Goal: Transaction & Acquisition: Download file/media

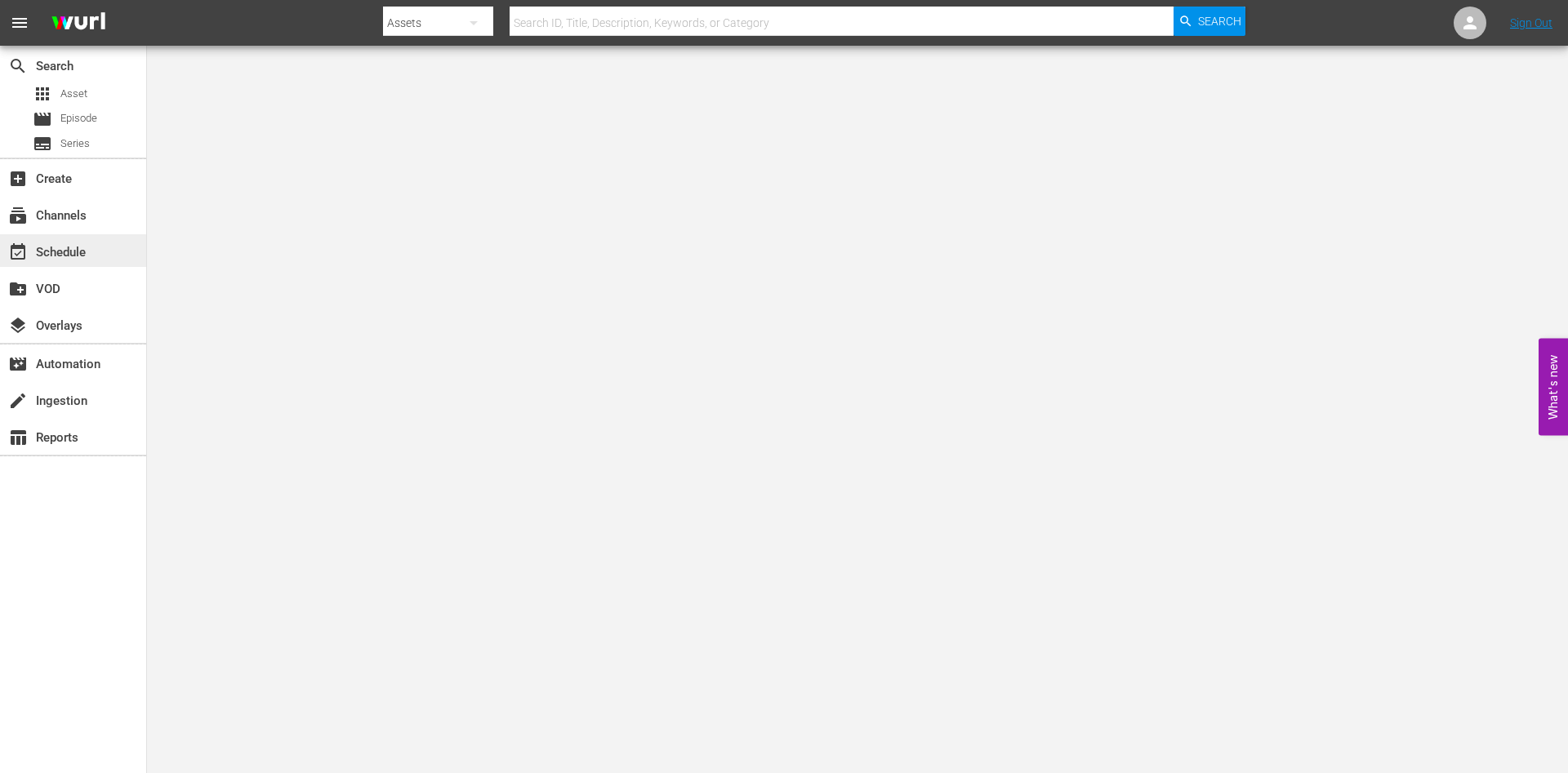
click at [55, 248] on div "event_available Schedule" at bounding box center [45, 250] width 91 height 15
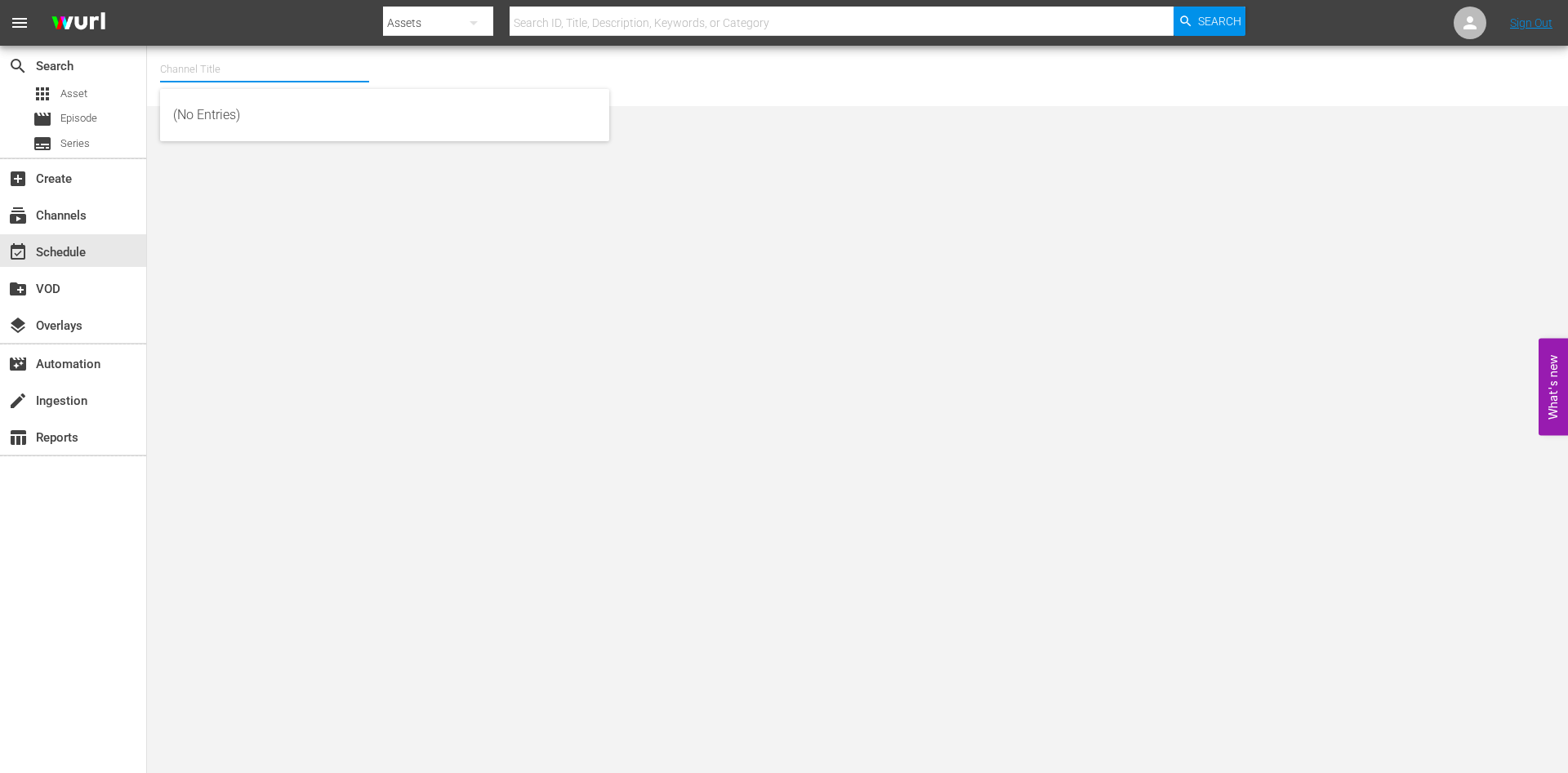
click at [328, 55] on input "text" at bounding box center [264, 69] width 209 height 39
click at [261, 147] on div "ARD Plus Lindenstraße (1886 - ard_plus_ardpluslindenstrae_1)" at bounding box center [385, 154] width 423 height 39
type input "ARD Plus Lindenstraße (1886 - ard_plus_ardpluslindenstrae_1)"
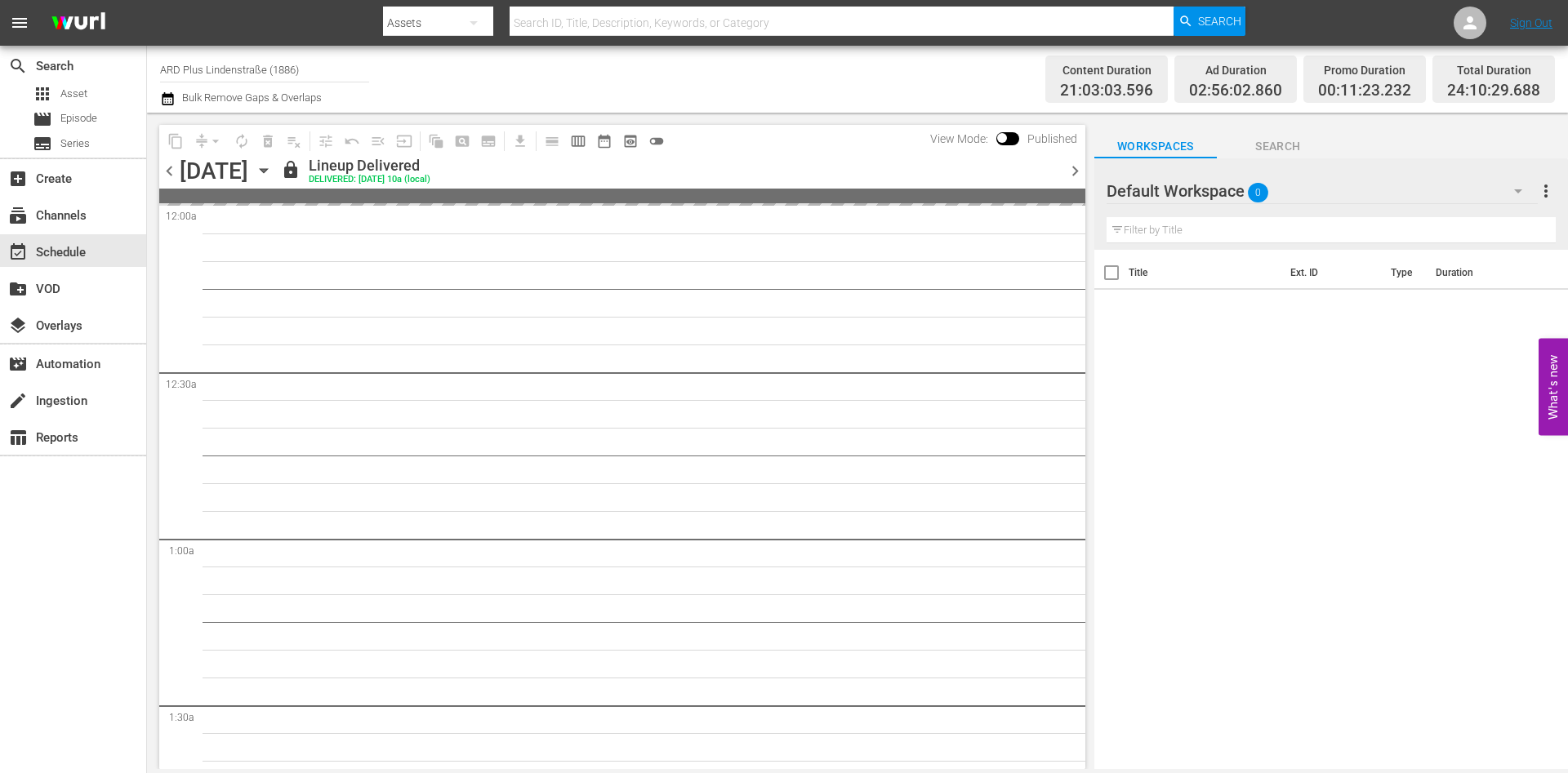
click at [273, 168] on icon "button" at bounding box center [263, 170] width 18 height 18
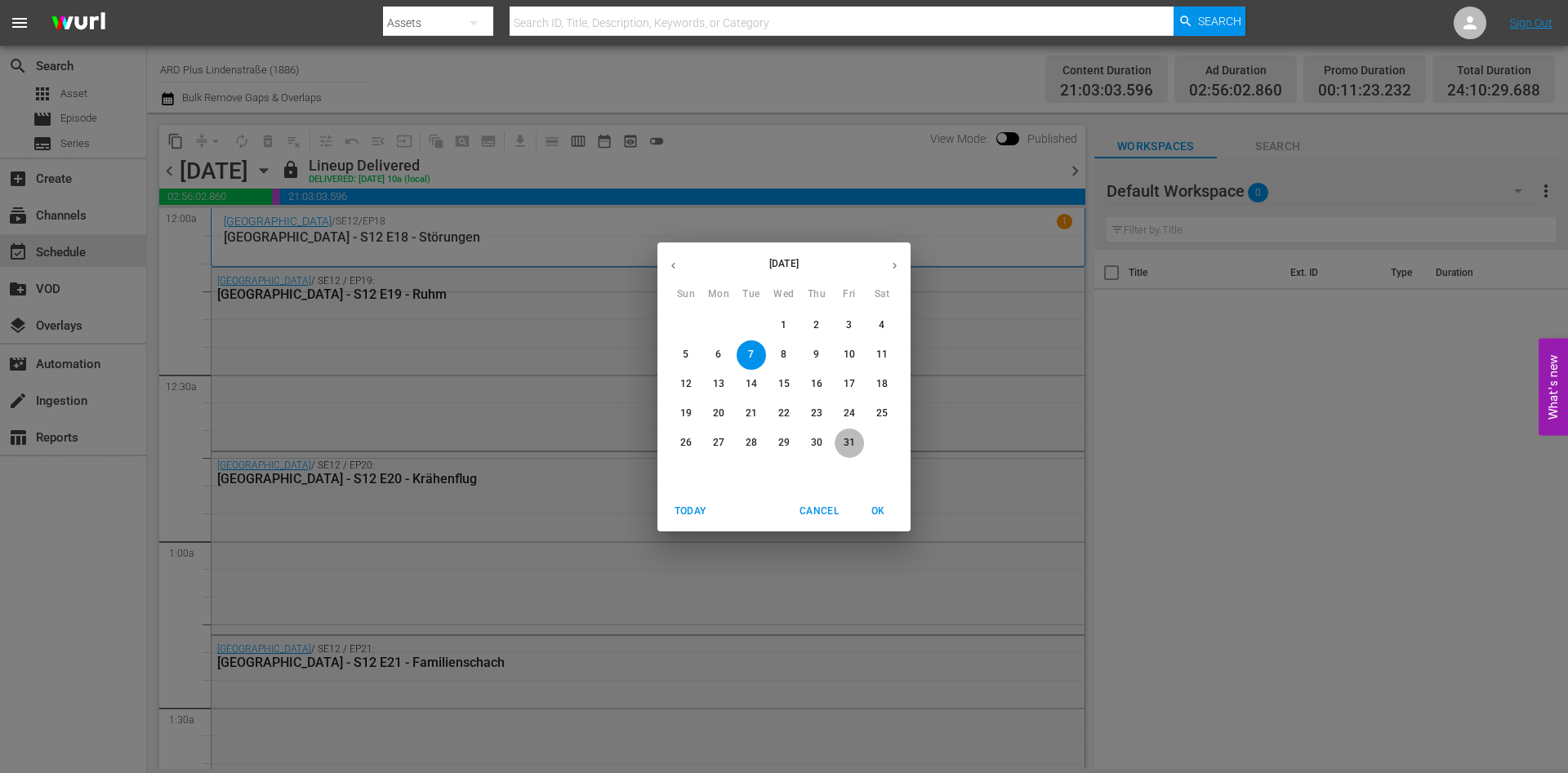
click at [857, 448] on span "31" at bounding box center [849, 443] width 29 height 14
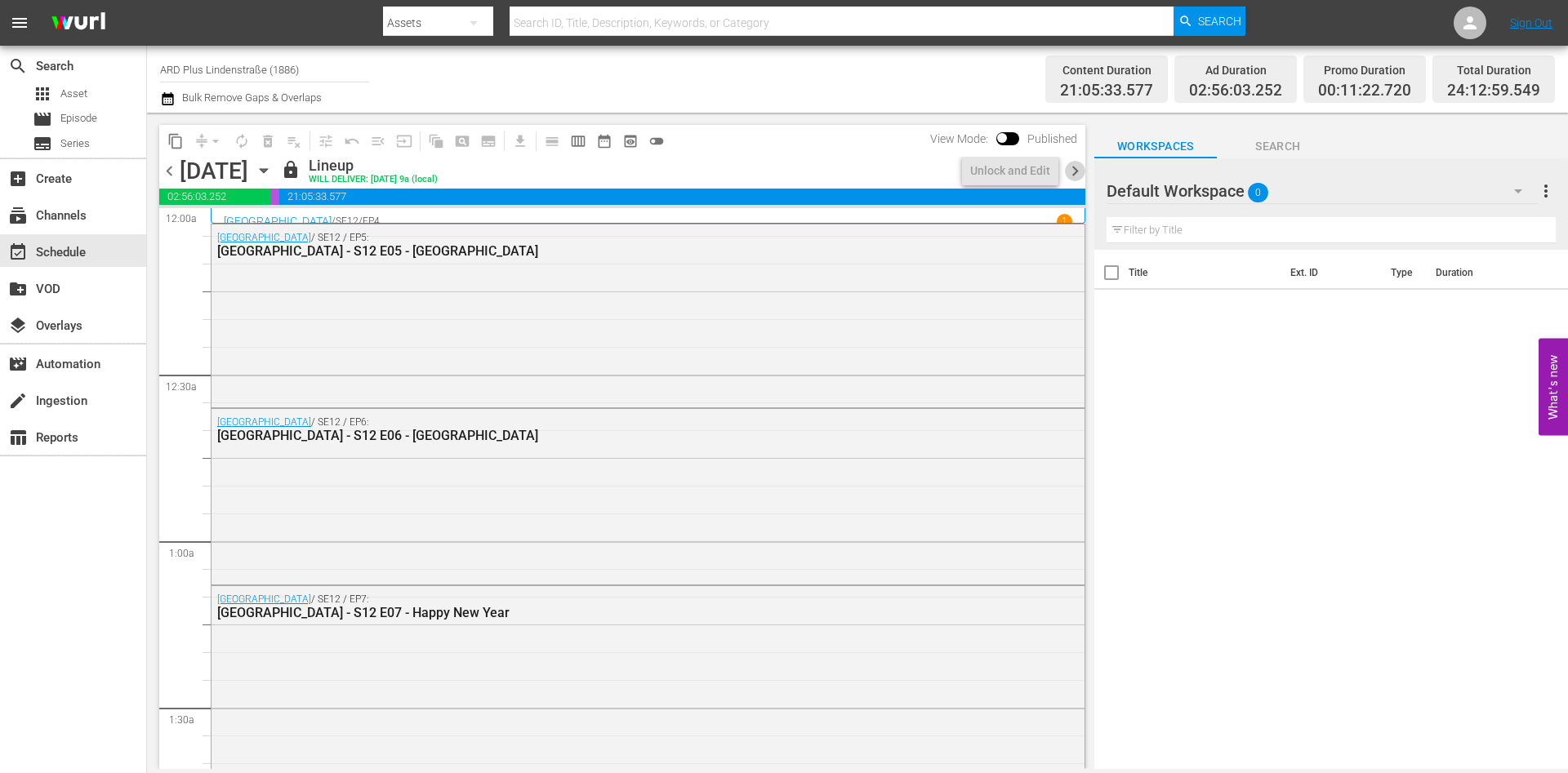
click at [1082, 174] on span "chevron_right" at bounding box center [1075, 171] width 20 height 20
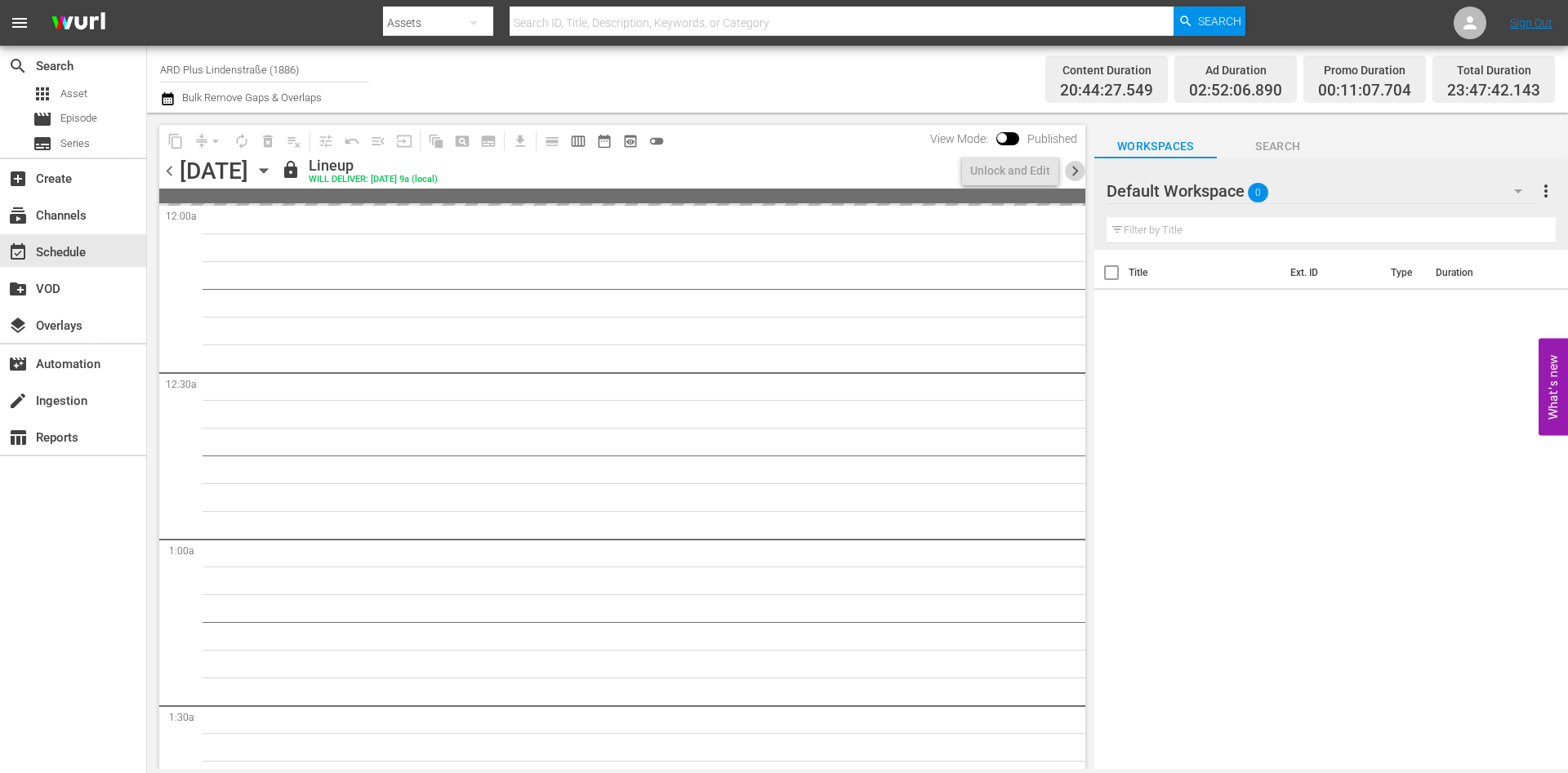
click at [1082, 174] on span "chevron_right" at bounding box center [1075, 171] width 20 height 20
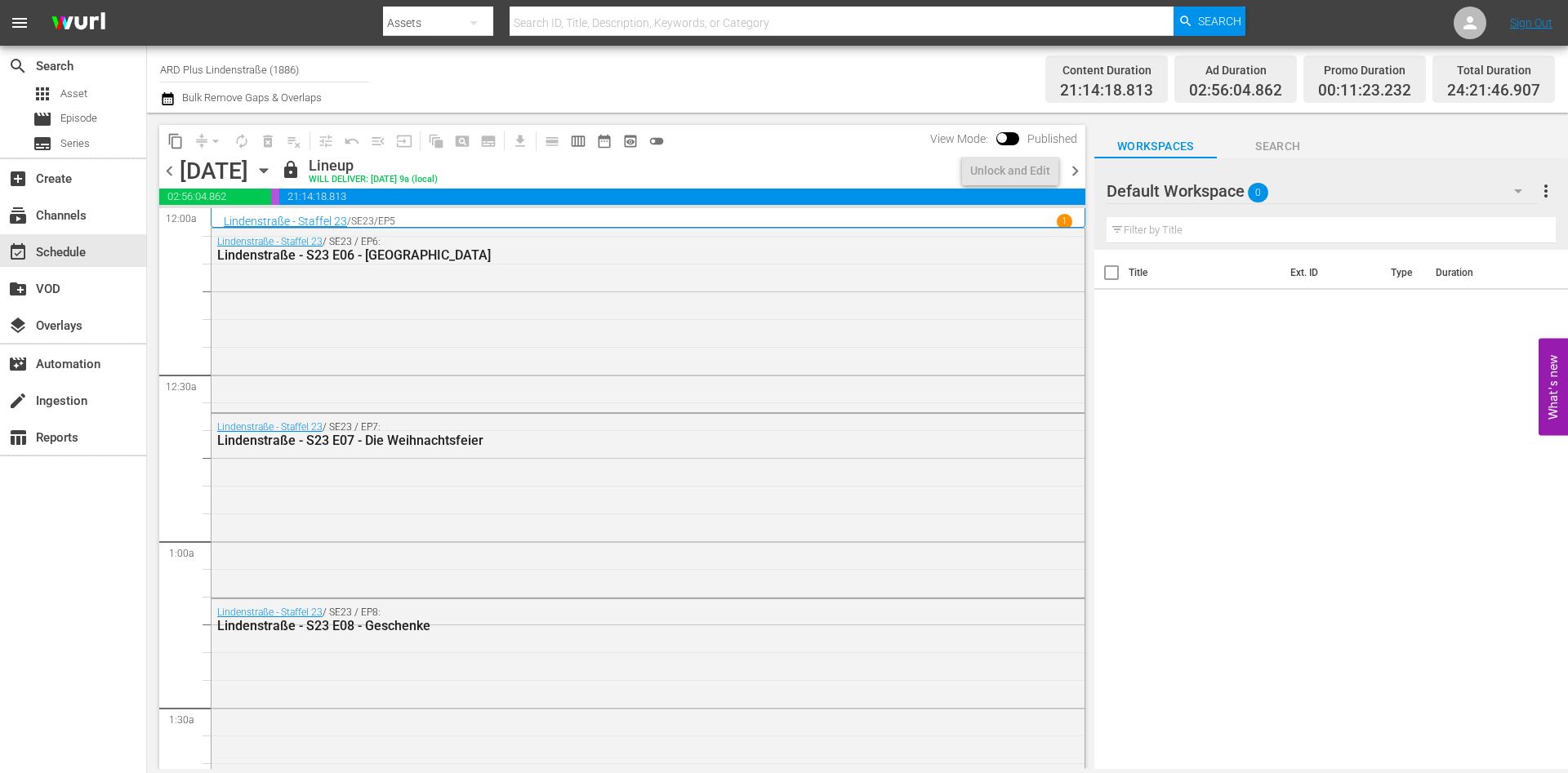
click at [1082, 174] on span "chevron_right" at bounding box center [1075, 171] width 20 height 20
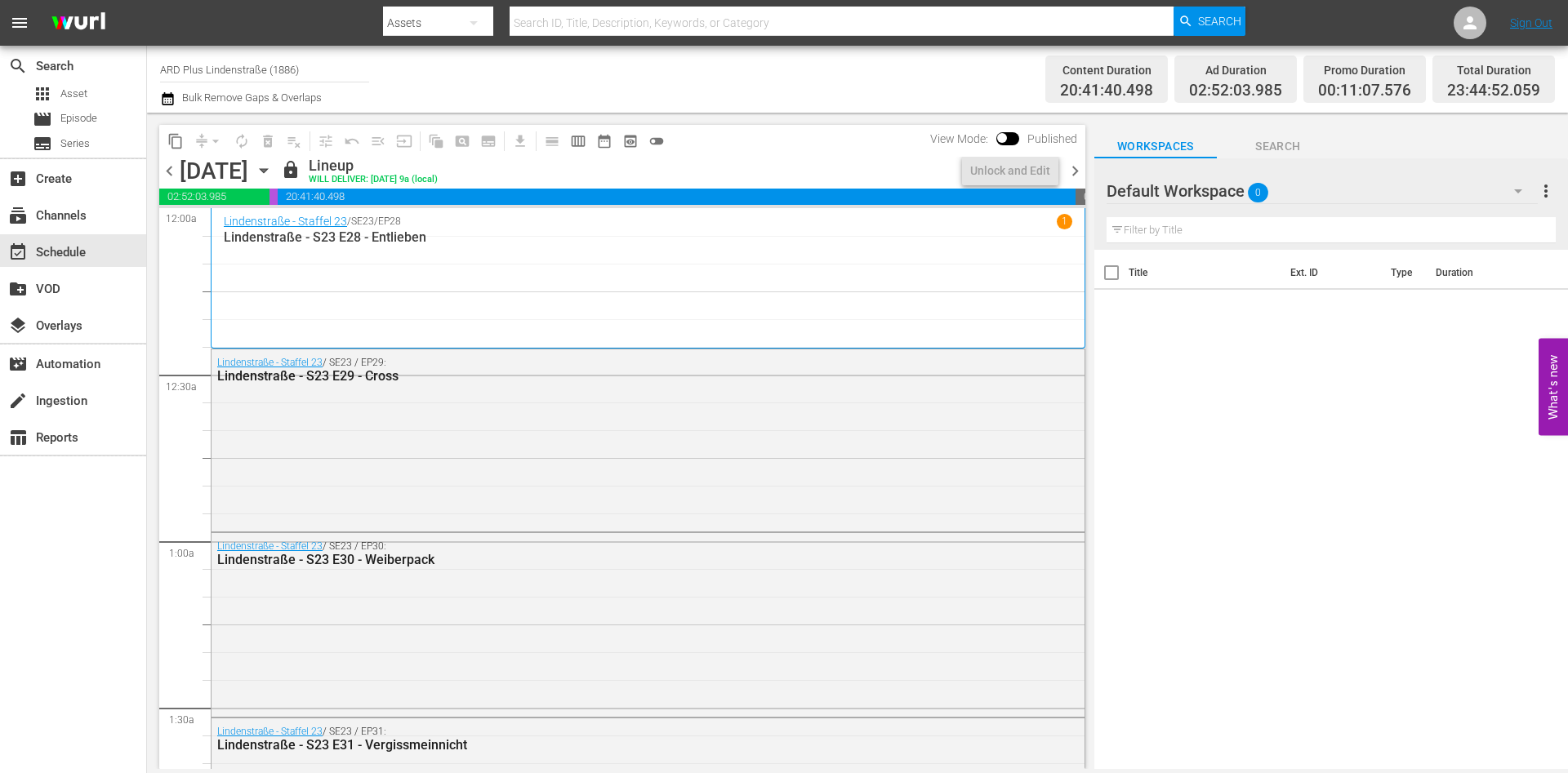
click at [273, 171] on icon "button" at bounding box center [263, 170] width 18 height 18
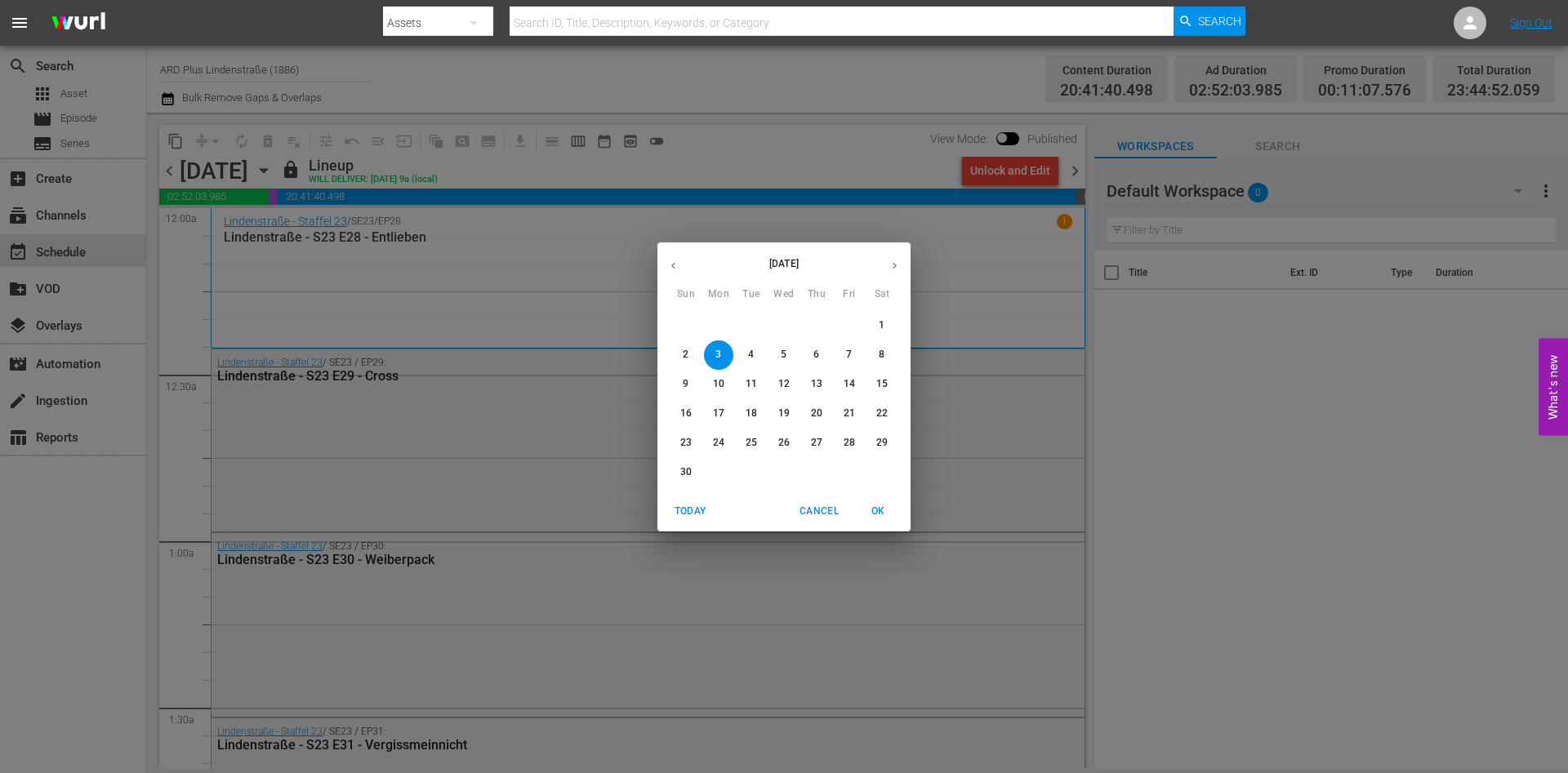
click at [767, 397] on div "11" at bounding box center [751, 384] width 33 height 29
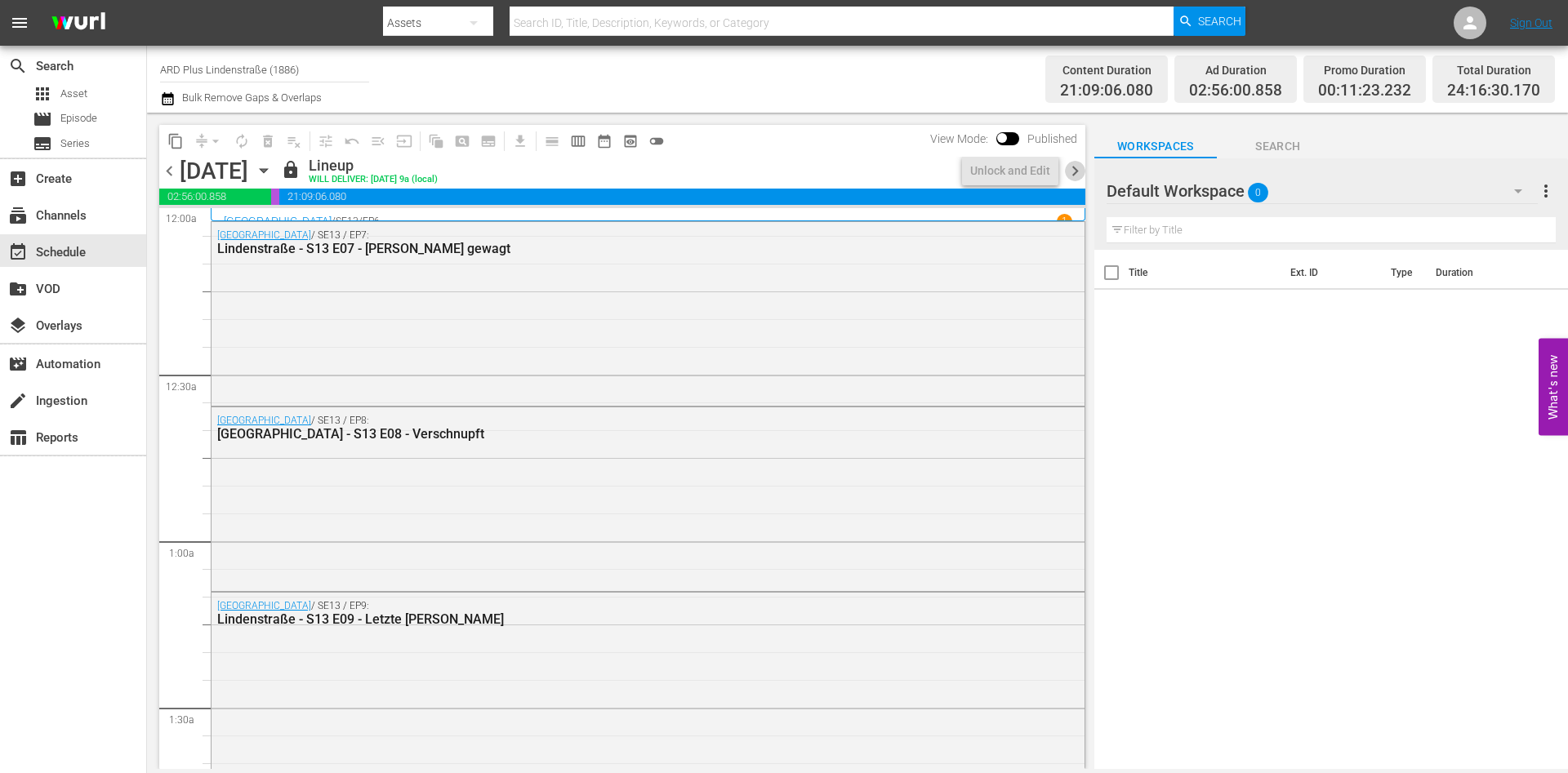
click at [1074, 169] on span "chevron_right" at bounding box center [1075, 171] width 20 height 20
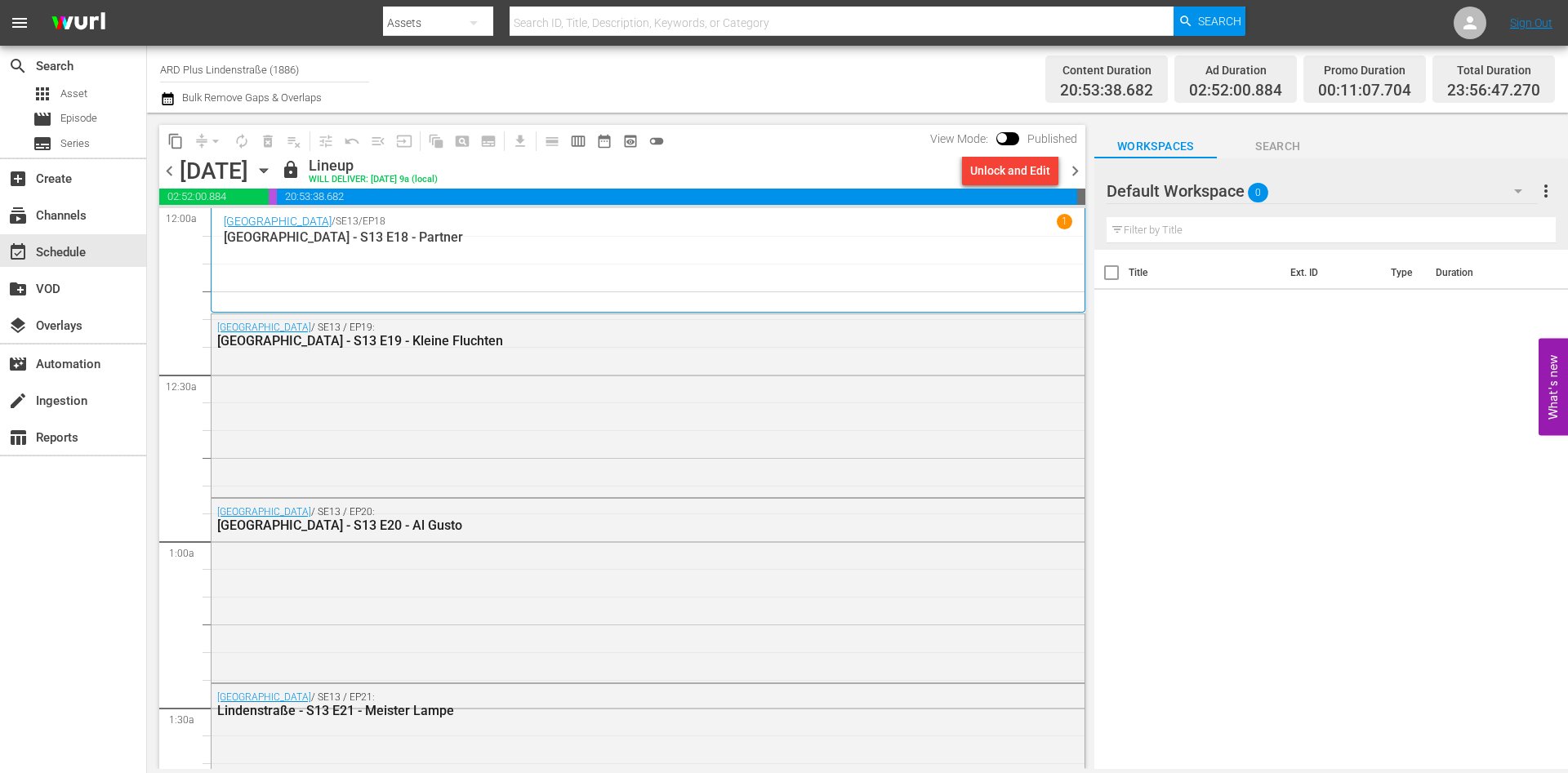
click at [392, 65] on div "Channel Title ARD Plus Lindenstraße (1886) Bulk Remove Gaps & Overlaps" at bounding box center [541, 79] width 761 height 59
click at [331, 81] on hr at bounding box center [264, 81] width 209 height 1
click at [299, 63] on input "ARD Plus Lindenstraße (1886)" at bounding box center [264, 69] width 209 height 39
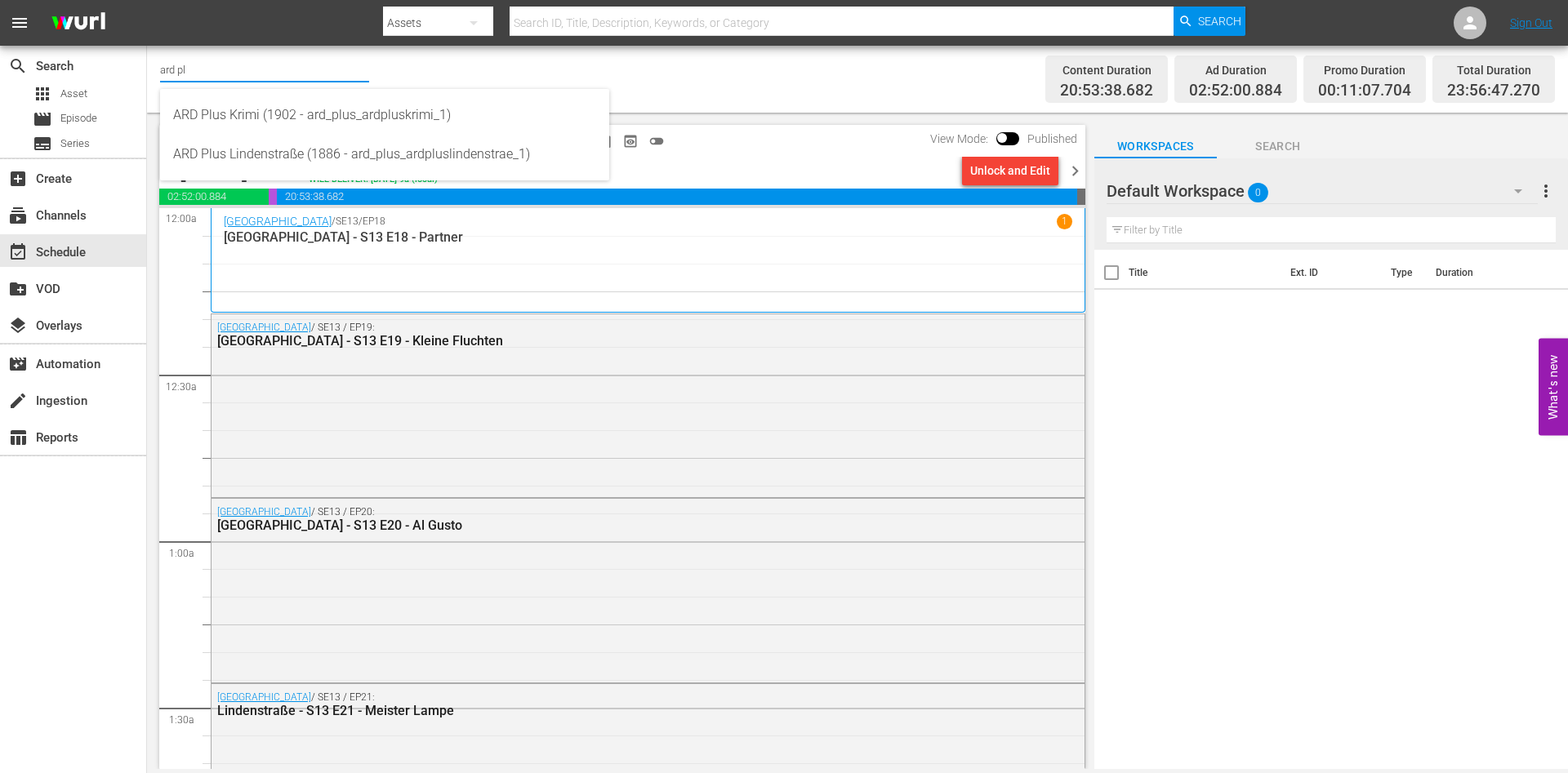
click at [287, 94] on div "ARD Plus Krimi (1902 - ard_plus_ardpluskrimi_1) ARD Plus Lindenstraße (1886 - a…" at bounding box center [385, 134] width 449 height 91
click at [312, 110] on div "ARD Plus Krimi (1902 - ard_plus_ardpluskrimi_1)" at bounding box center [385, 115] width 423 height 39
type input "ARD Plus Krimi (1902 - ard_plus_ardpluskrimi_1)"
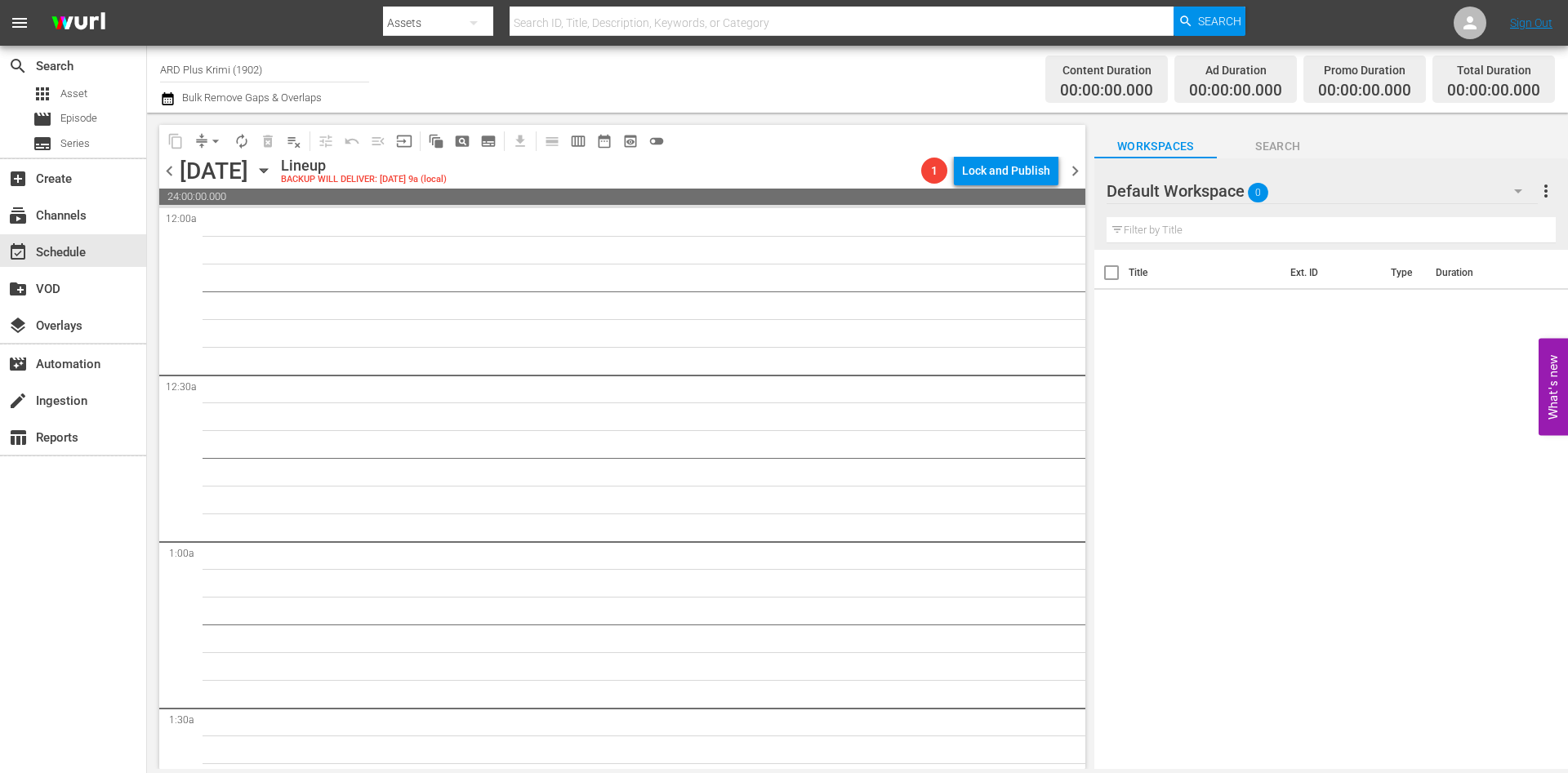
click at [1075, 178] on span "chevron_right" at bounding box center [1075, 171] width 20 height 20
click at [273, 162] on icon "button" at bounding box center [263, 170] width 18 height 18
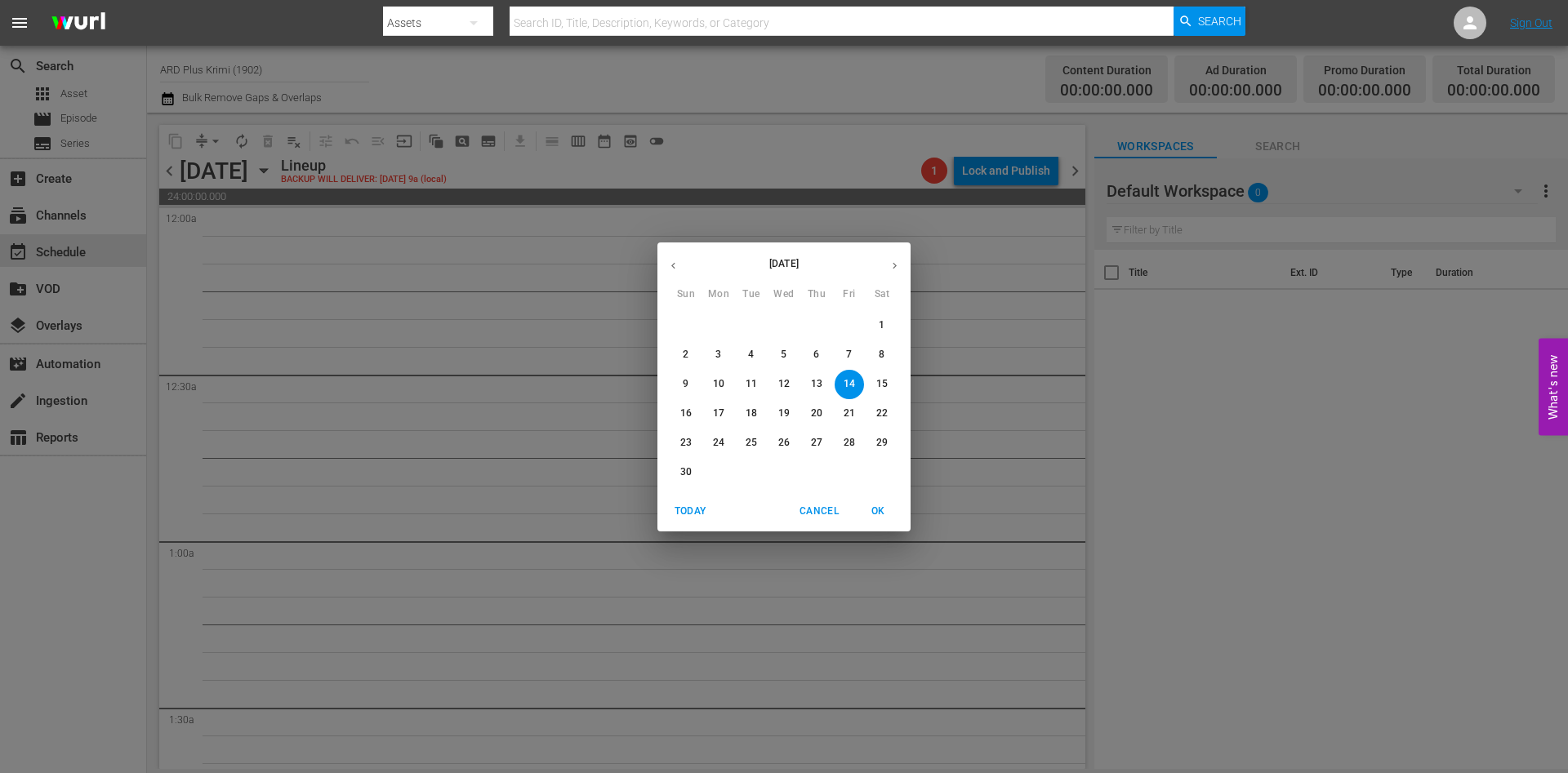
click at [733, 355] on span "3" at bounding box center [719, 355] width 29 height 14
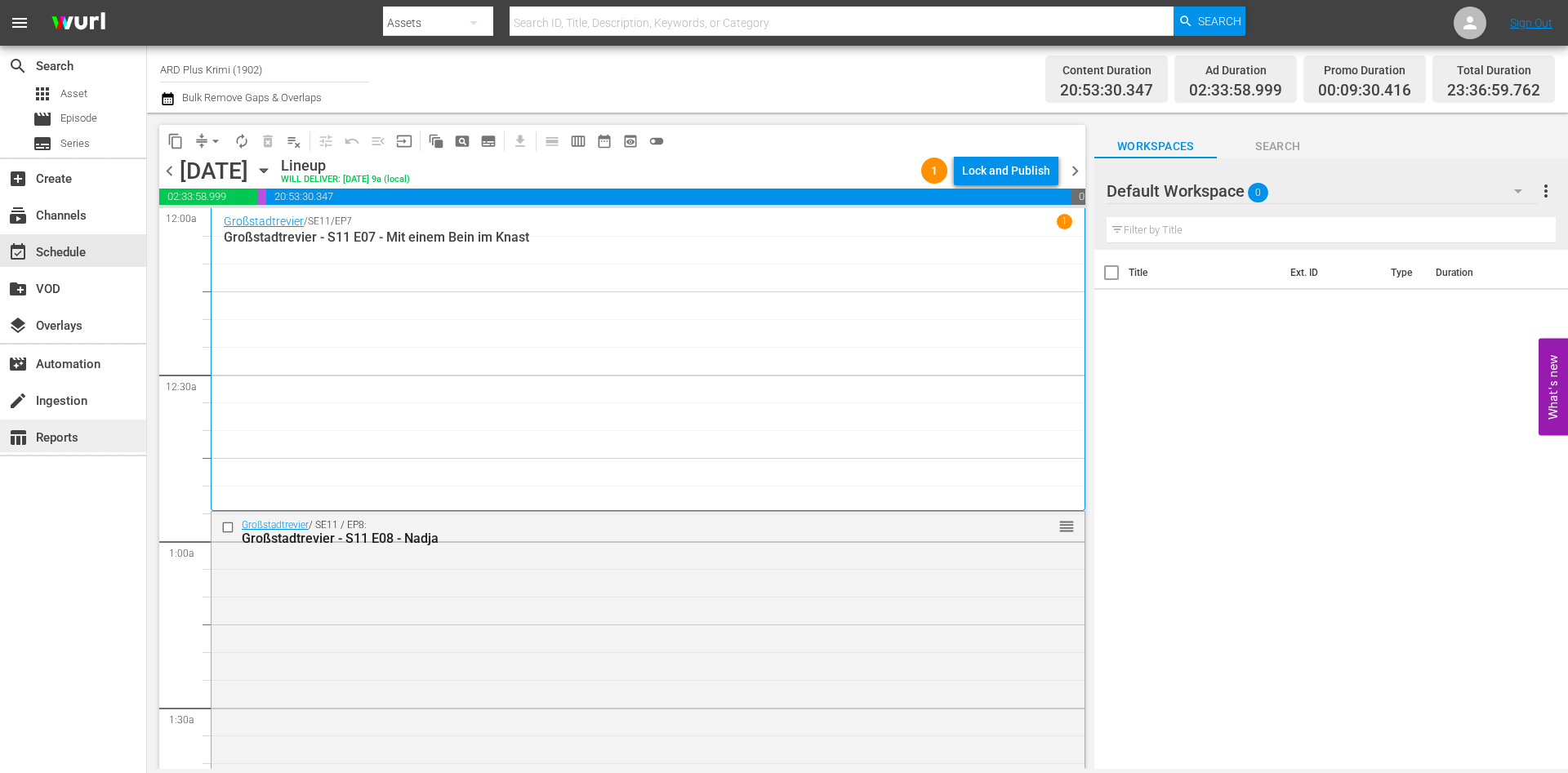
click at [75, 441] on div "table_chart Reports" at bounding box center [45, 435] width 91 height 15
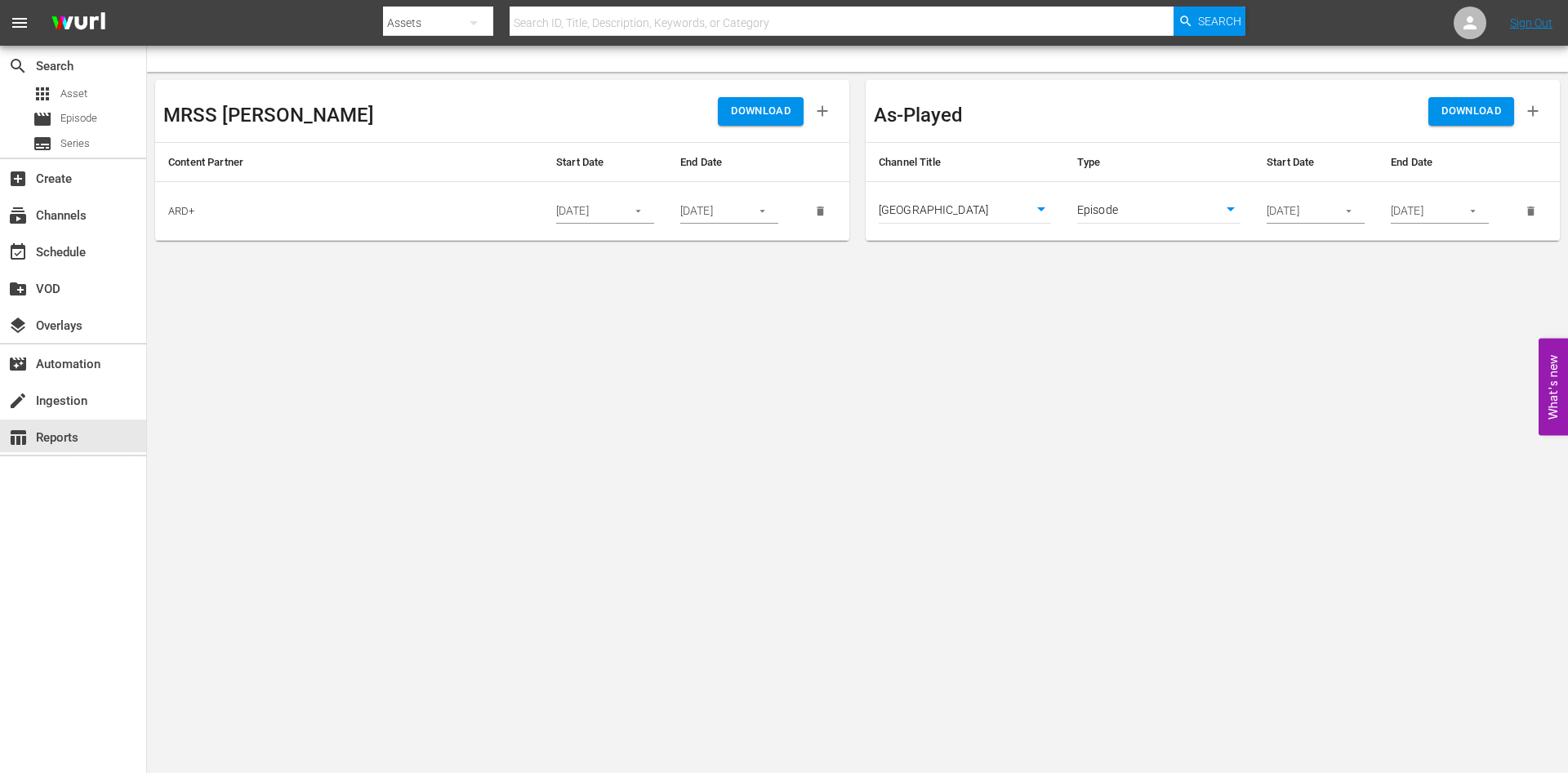
click at [979, 411] on body "menu Search By Assets Search ID, Title, Description, Keywords, or Category Sear…" at bounding box center [784, 386] width 1568 height 773
click at [1331, 210] on div "[DATE]" at bounding box center [1316, 211] width 98 height 24
click at [1347, 208] on icon "button" at bounding box center [1348, 210] width 13 height 13
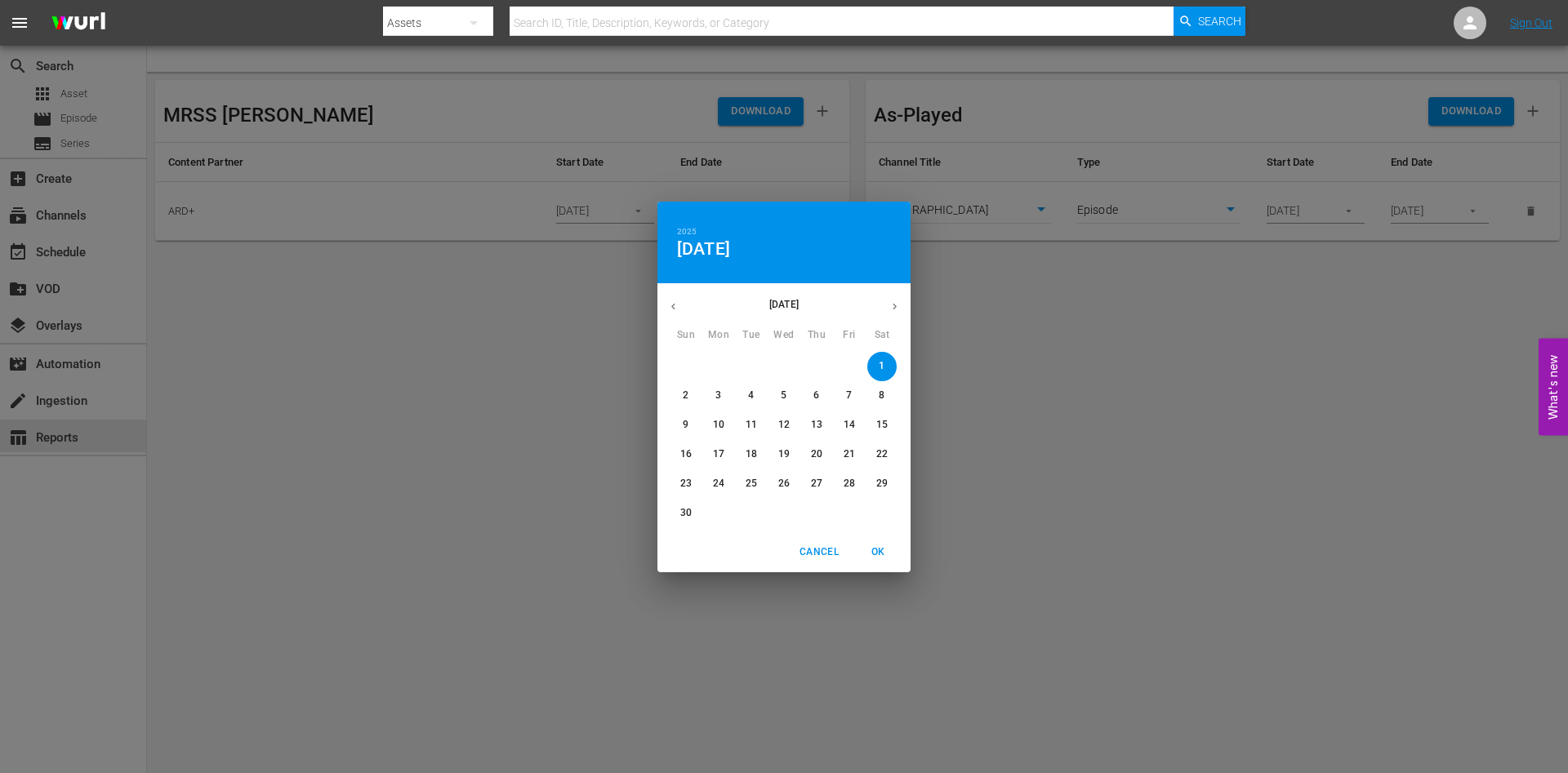
click at [902, 299] on button "button" at bounding box center [895, 307] width 32 height 32
click at [719, 361] on p "1" at bounding box center [718, 366] width 6 height 14
click at [884, 542] on button "OK" at bounding box center [878, 553] width 52 height 27
type input "[DATE]"
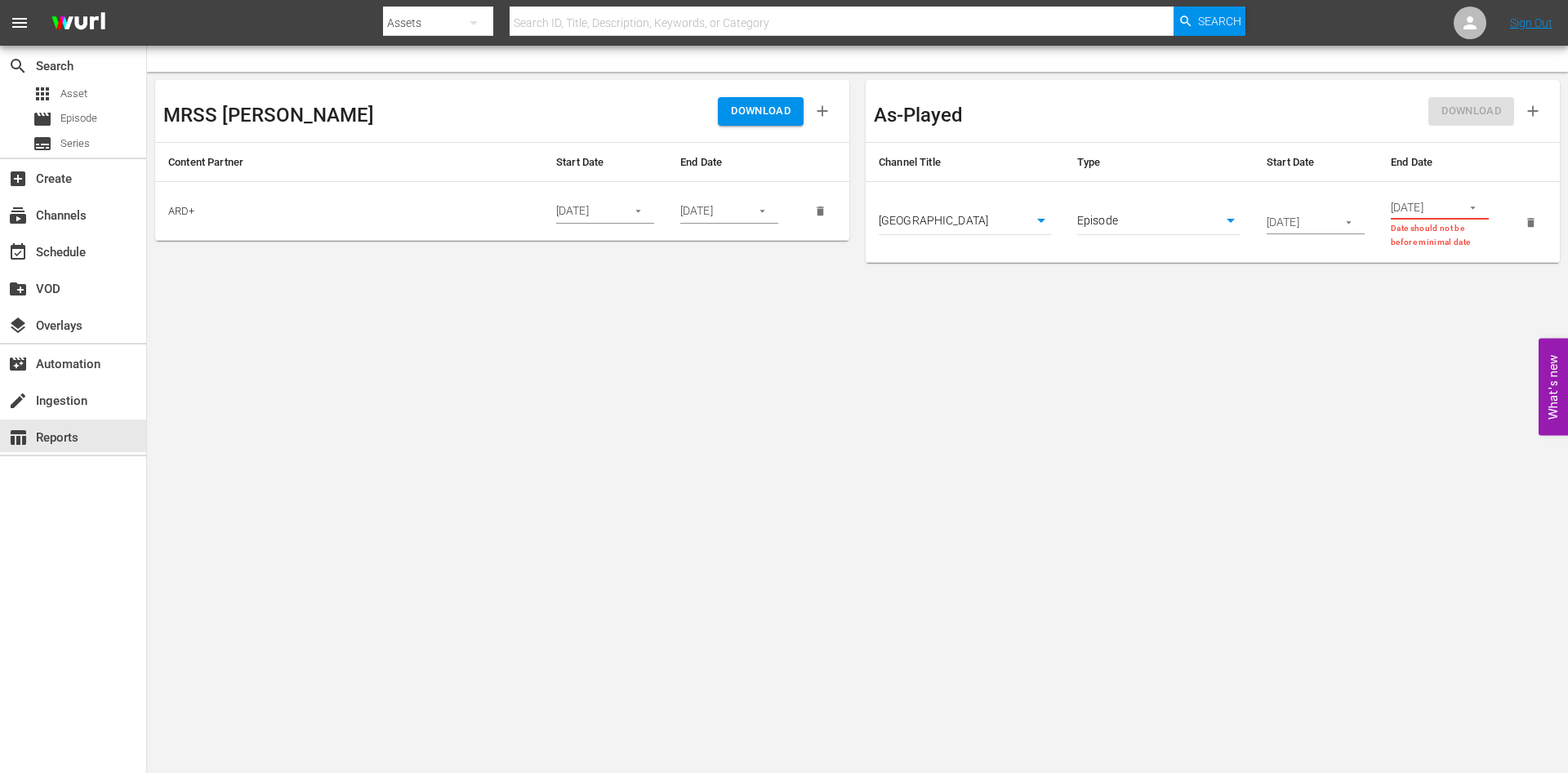
click at [1477, 208] on icon "button" at bounding box center [1472, 208] width 13 height 13
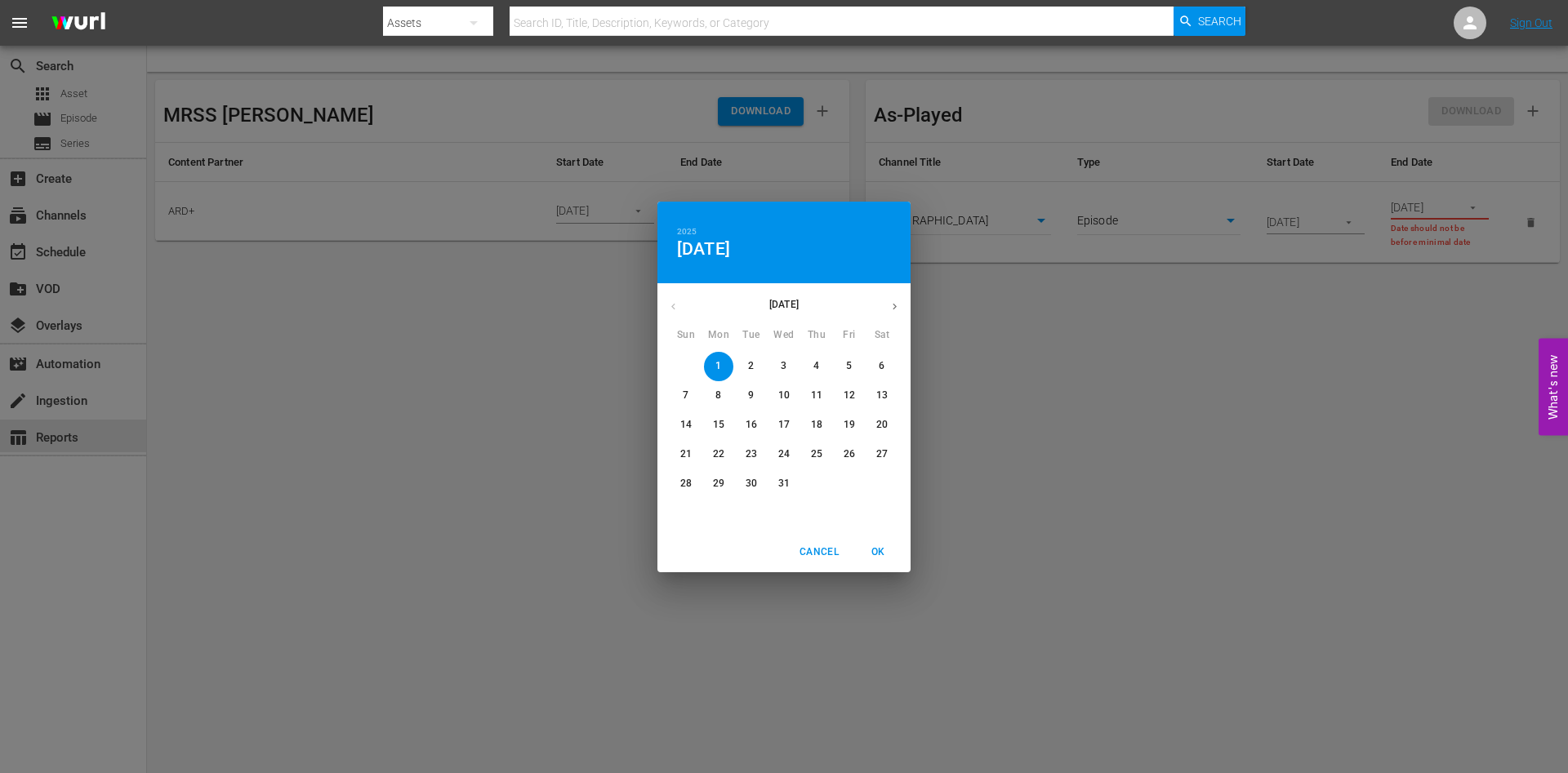
click at [778, 480] on p "31" at bounding box center [784, 484] width 12 height 14
click at [787, 488] on p "31" at bounding box center [784, 484] width 12 height 14
click at [778, 483] on p "31" at bounding box center [784, 484] width 12 height 14
click at [888, 547] on span "OK" at bounding box center [878, 553] width 39 height 17
type input "[DATE]"
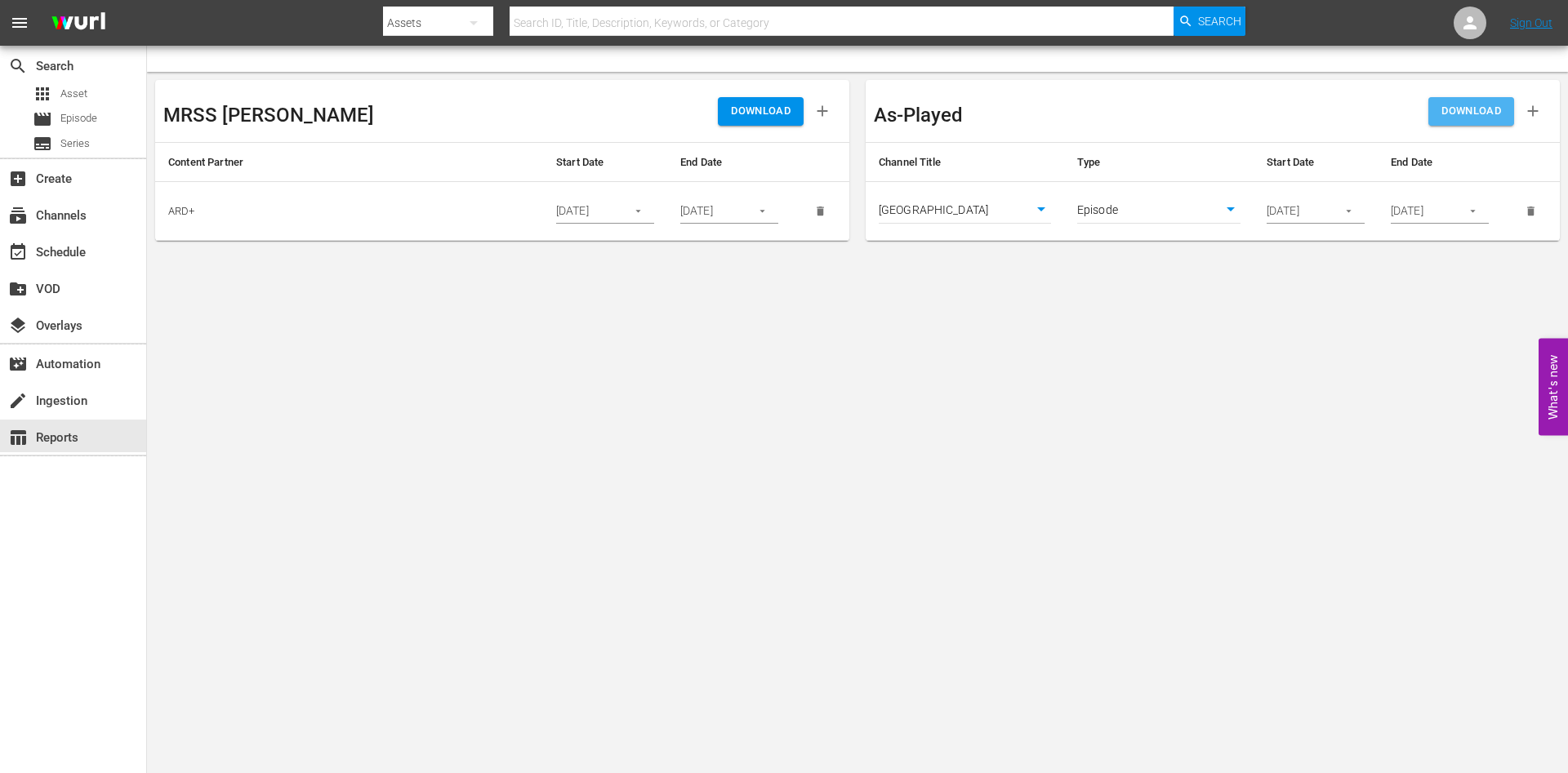
click at [1490, 102] on span "DOWNLOAD" at bounding box center [1471, 112] width 60 height 18
click at [1490, 101] on div "DOWNLOAD" at bounding box center [1382, 111] width 339 height 46
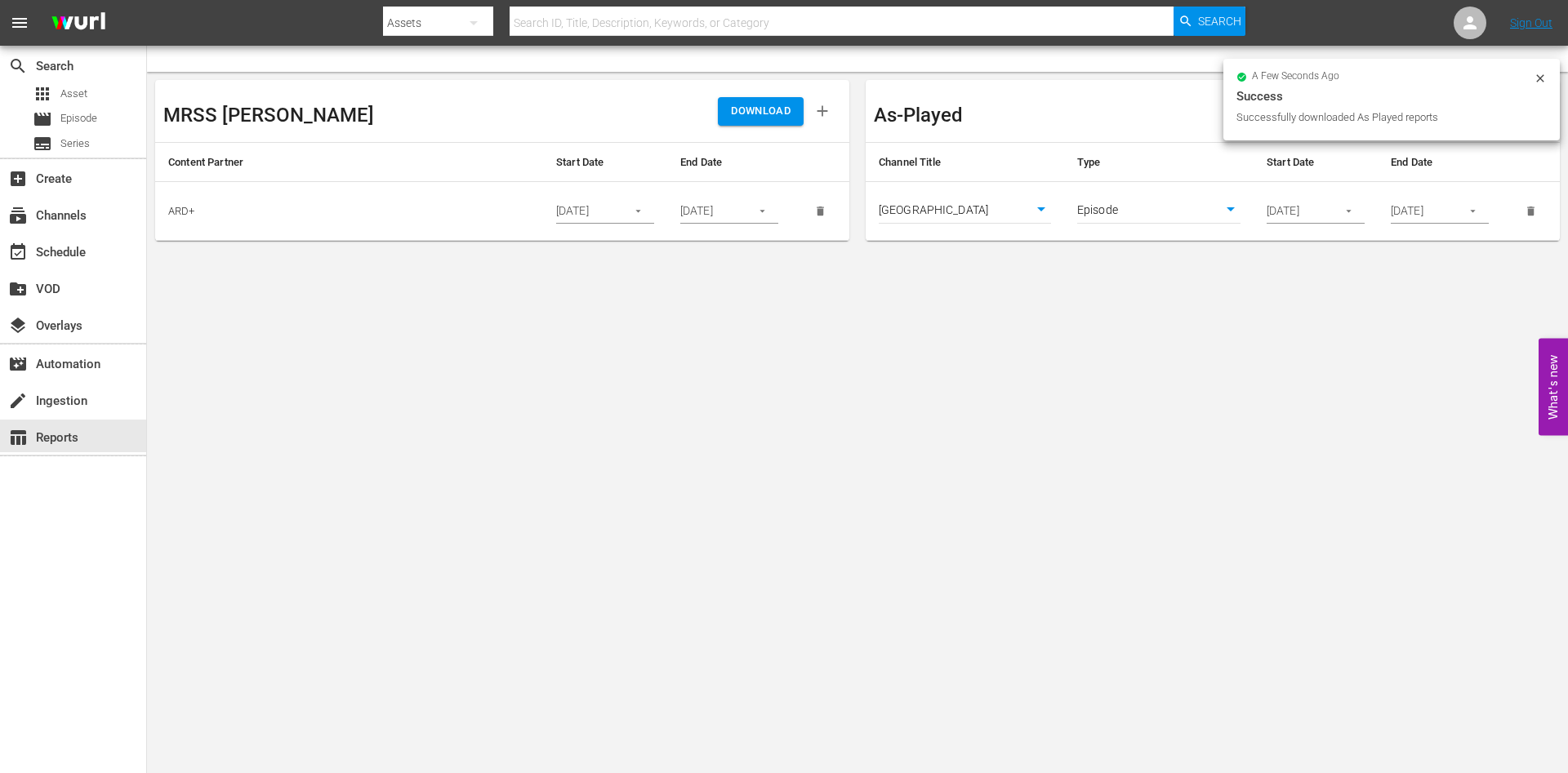
click at [1024, 252] on body "menu Search By Assets Search ID, Title, Description, Keywords, or Category Sear…" at bounding box center [784, 386] width 1568 height 773
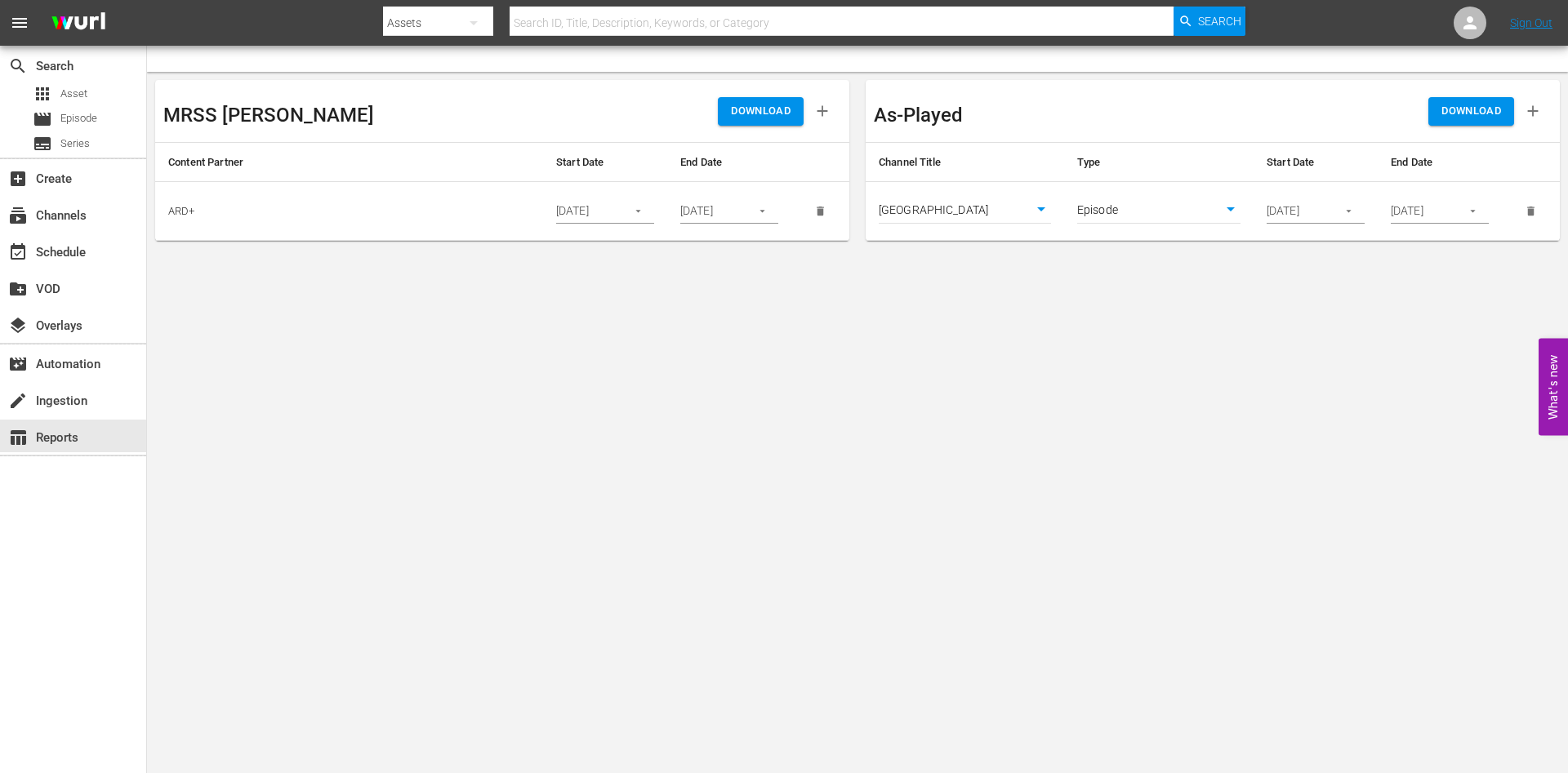
click at [1167, 407] on body "menu Search By Assets Search ID, Title, Description, Keywords, or Category Sear…" at bounding box center [784, 386] width 1568 height 773
click at [840, 500] on body "menu Search By Assets Search ID, Title, Description, Keywords, or Category Sear…" at bounding box center [784, 386] width 1568 height 773
